Goal: Transaction & Acquisition: Purchase product/service

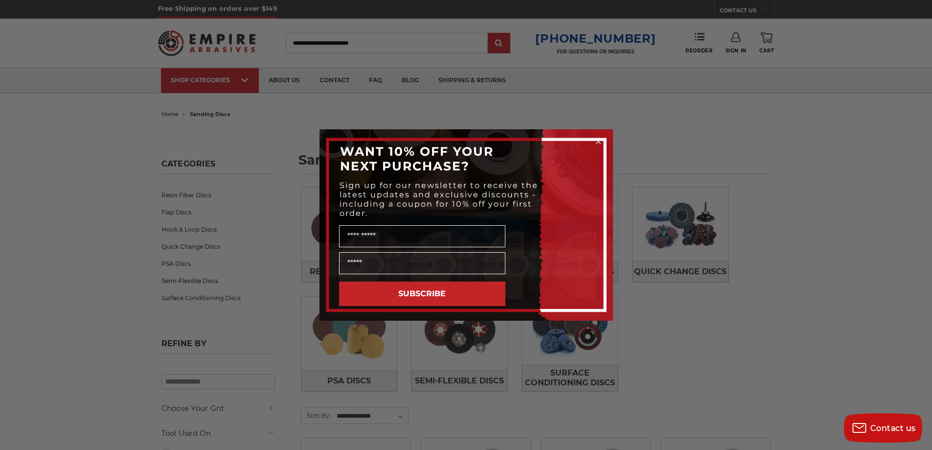
click at [597, 139] on circle "Close dialog" at bounding box center [597, 141] width 9 height 9
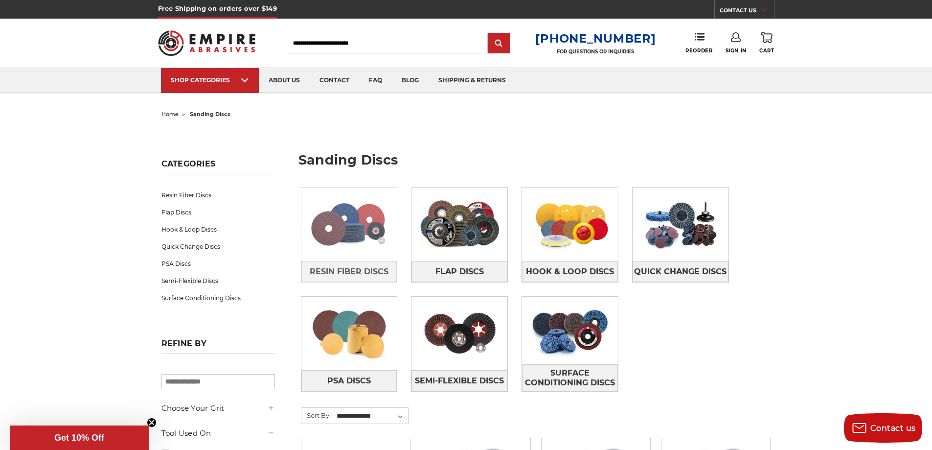
click at [363, 260] on link at bounding box center [349, 223] width 96 height 73
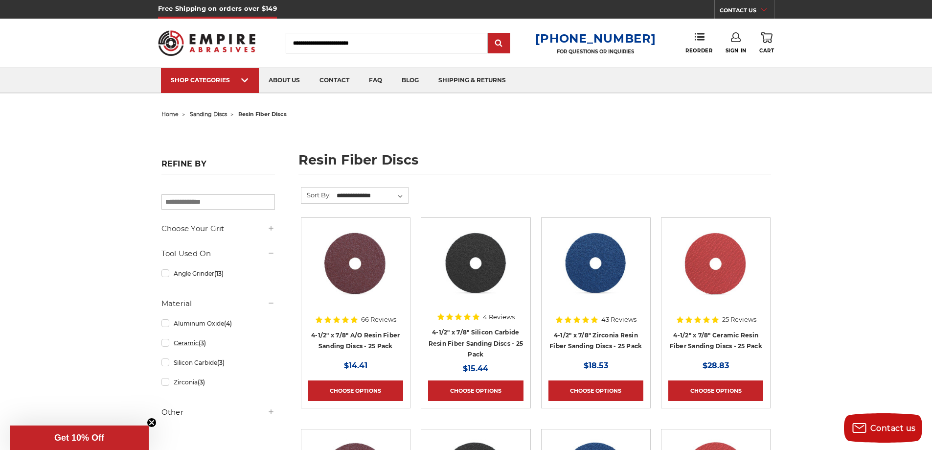
click at [182, 345] on link "Ceramic (3)" at bounding box center [217, 342] width 113 height 17
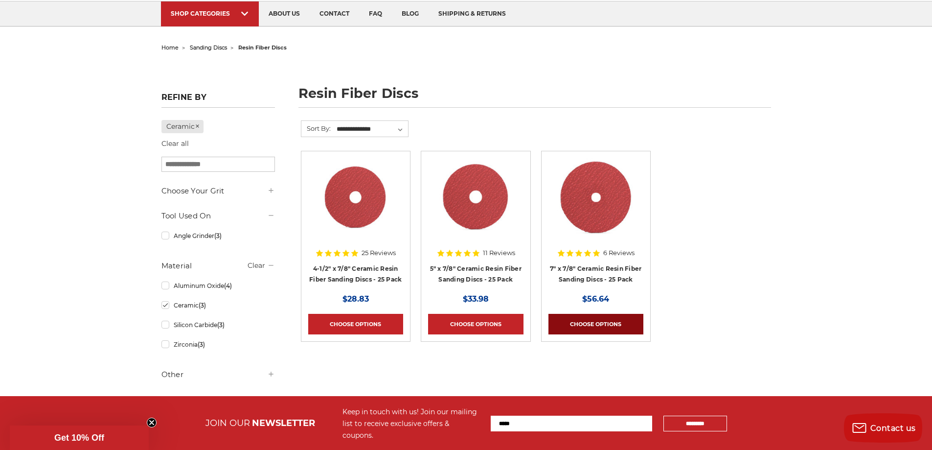
scroll to position [49, 0]
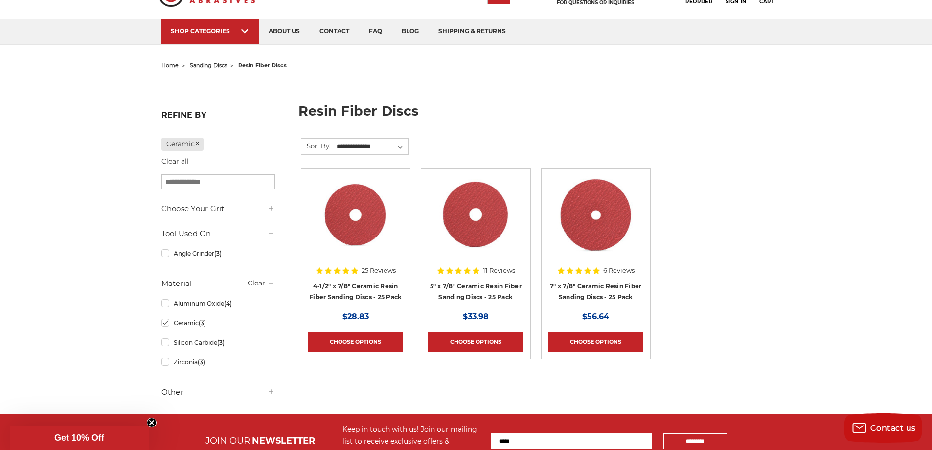
click at [342, 268] on div at bounding box center [355, 223] width 95 height 95
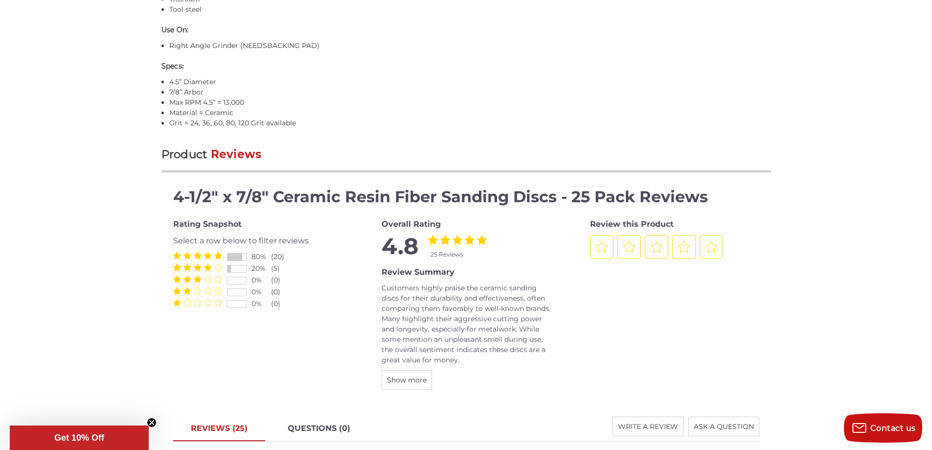
scroll to position [978, 0]
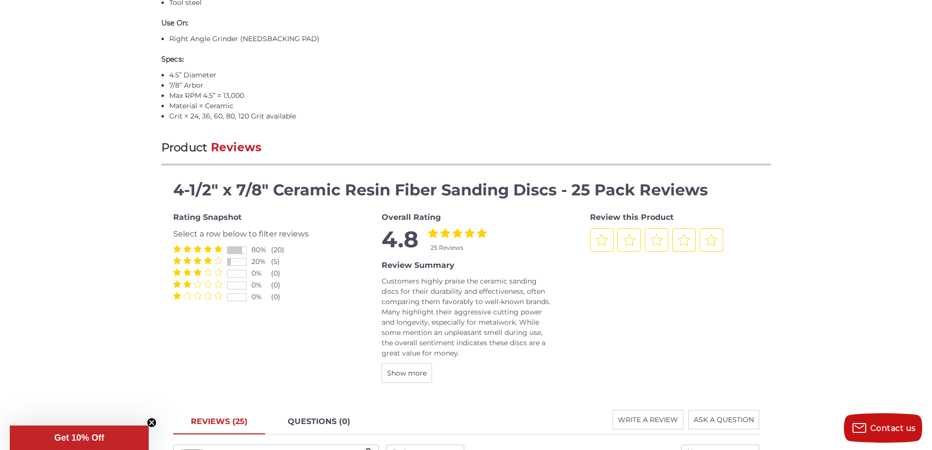
click at [208, 247] on icon "4 Stars" at bounding box center [208, 248] width 8 height 7
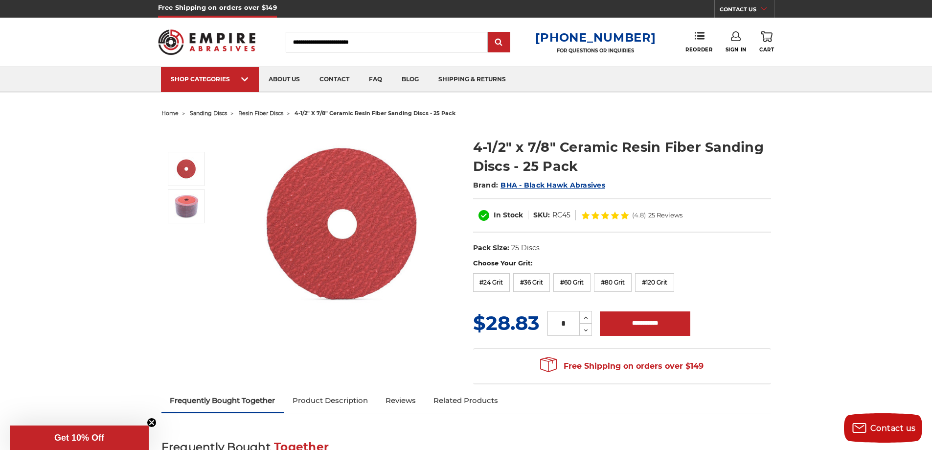
scroll to position [0, 0]
